Goal: Information Seeking & Learning: Compare options

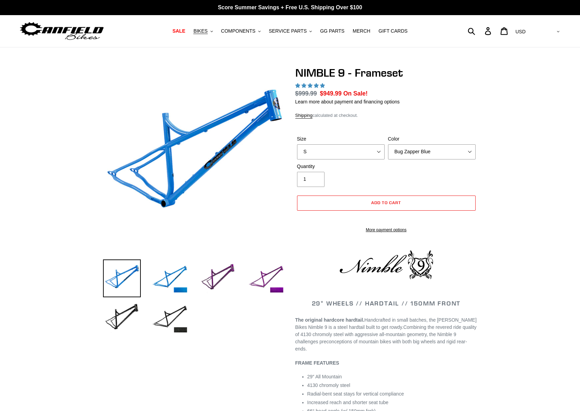
select select "highest-rating"
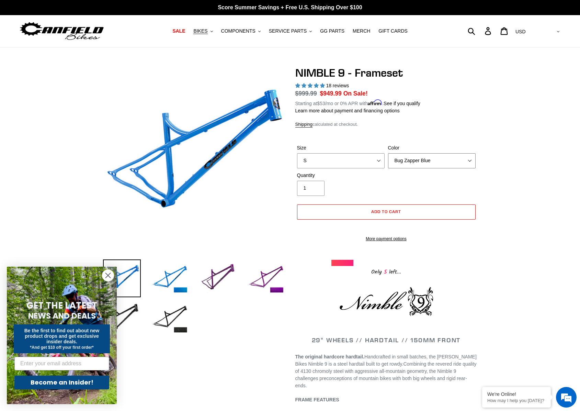
click at [421, 158] on select "Bug Zapper Blue Purple Haze -Sold Out Galaxy Black" at bounding box center [432, 160] width 88 height 15
click at [388, 153] on select "Bug Zapper Blue Purple Haze -Sold Out Galaxy Black" at bounding box center [432, 160] width 88 height 15
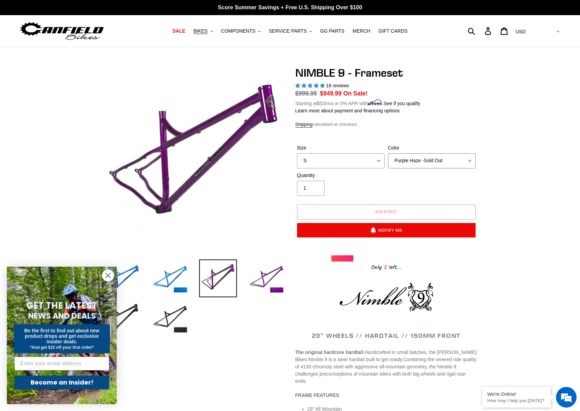
click at [425, 158] on select "Bug Zapper Blue Purple Haze -Sold Out Galaxy Black" at bounding box center [432, 160] width 88 height 15
click at [388, 153] on select "Bug Zapper Blue Purple Haze -Sold Out Galaxy Black" at bounding box center [432, 160] width 88 height 15
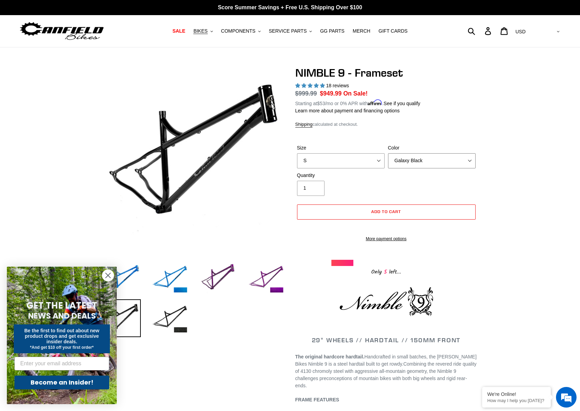
click at [417, 161] on select "Bug Zapper Blue Purple Haze -Sold Out Galaxy Black" at bounding box center [432, 160] width 88 height 15
select select "Bug Zapper Blue"
click at [388, 153] on select "Bug Zapper Blue Purple Haze -Sold Out Galaxy Black" at bounding box center [432, 160] width 88 height 15
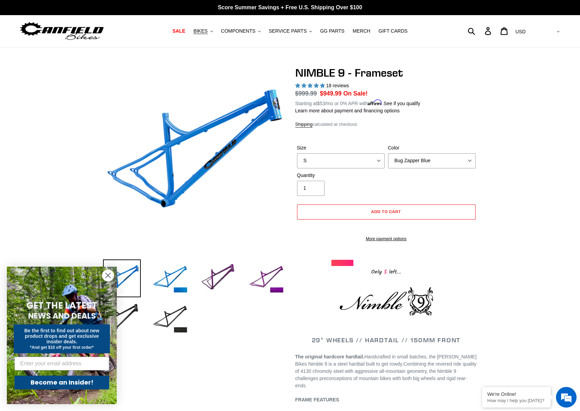
click at [109, 274] on circle "Close dialog" at bounding box center [107, 275] width 11 height 11
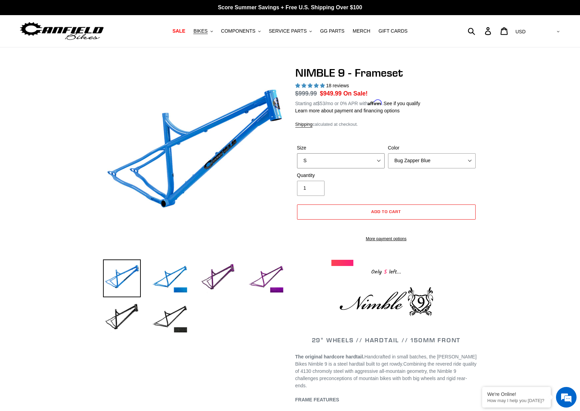
click at [366, 155] on select "S M L XL" at bounding box center [341, 160] width 88 height 15
select select "L"
click at [297, 153] on select "S M L XL" at bounding box center [341, 160] width 88 height 15
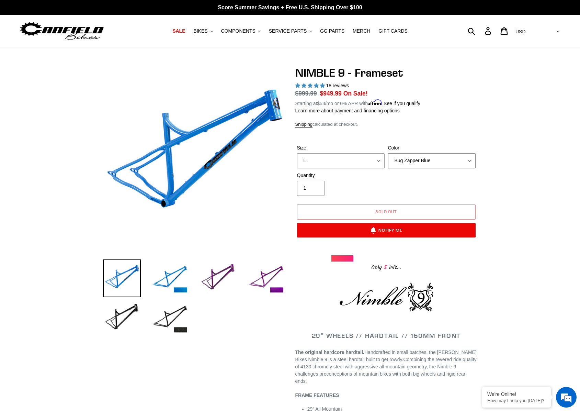
click at [407, 162] on select "Bug Zapper Blue Purple Haze -Sold Out Galaxy Black" at bounding box center [432, 160] width 88 height 15
select select "Purple Haze -Sold Out"
click at [388, 153] on select "Bug Zapper Blue Purple Haze -Sold Out Galaxy Black" at bounding box center [432, 160] width 88 height 15
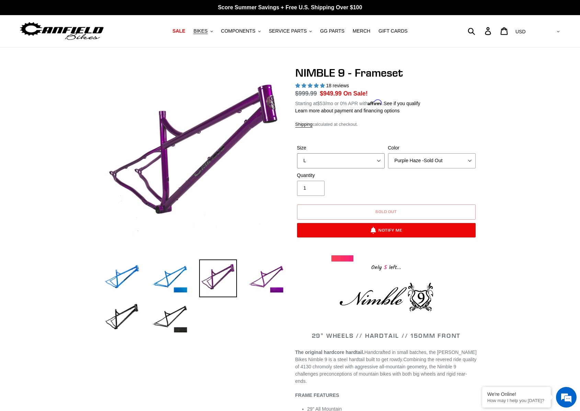
click at [371, 161] on select "S M L XL" at bounding box center [341, 160] width 88 height 15
select select "XL"
click at [297, 153] on select "S M L XL" at bounding box center [341, 160] width 88 height 15
click at [432, 162] on select "Bug Zapper Blue Purple Haze -Sold Out Galaxy Black" at bounding box center [432, 160] width 88 height 15
select select "Bug Zapper Blue"
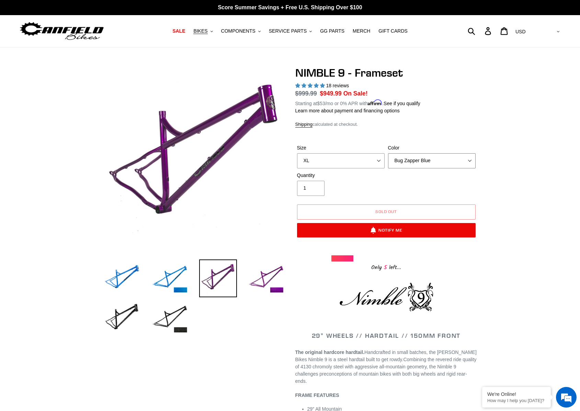
click at [388, 153] on select "Bug Zapper Blue Purple Haze -Sold Out Galaxy Black" at bounding box center [432, 160] width 88 height 15
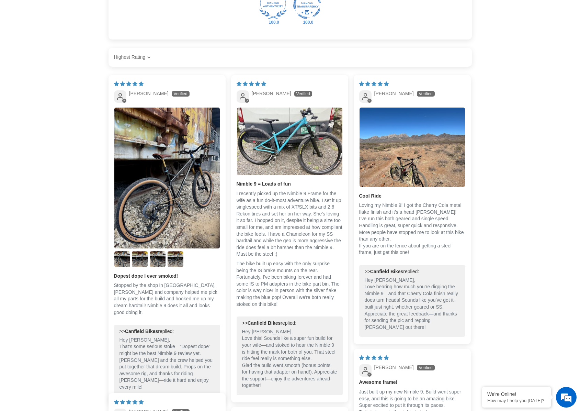
scroll to position [1030, 0]
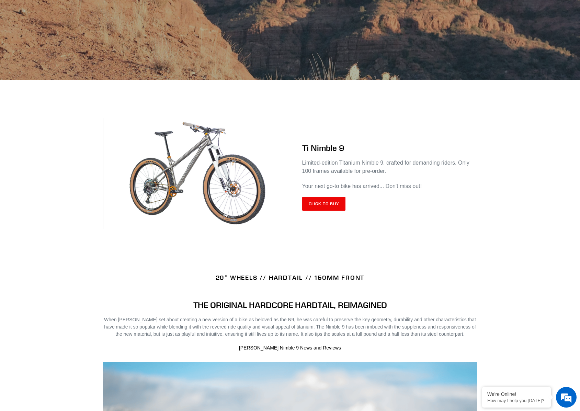
scroll to position [206, 0]
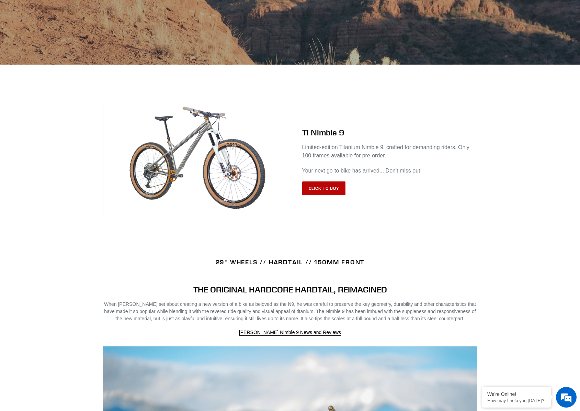
click at [322, 185] on link "Click to Buy" at bounding box center [324, 188] width 44 height 14
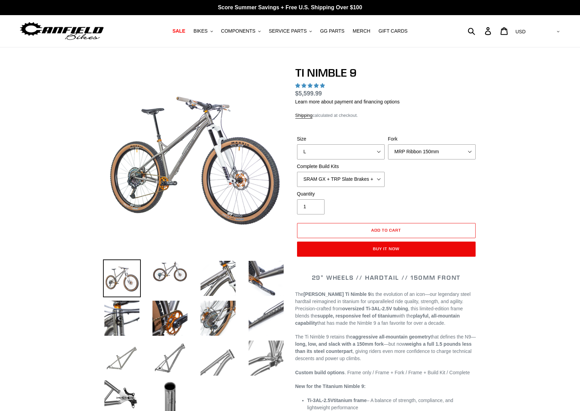
select select "highest-rating"
